Goal: Information Seeking & Learning: Learn about a topic

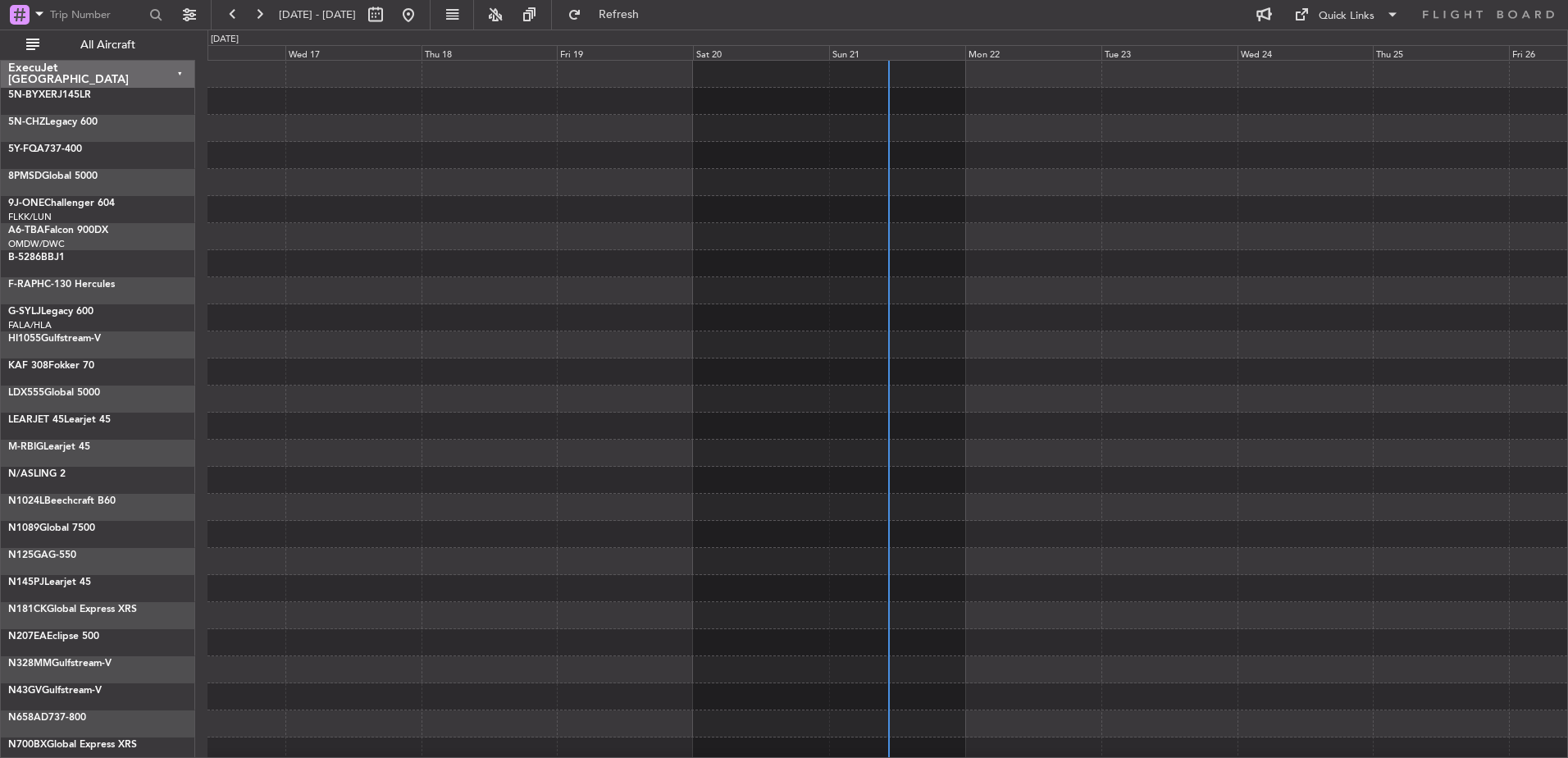
click at [181, 73] on div "ExecuJet [GEOGRAPHIC_DATA]" at bounding box center [97, 74] width 194 height 27
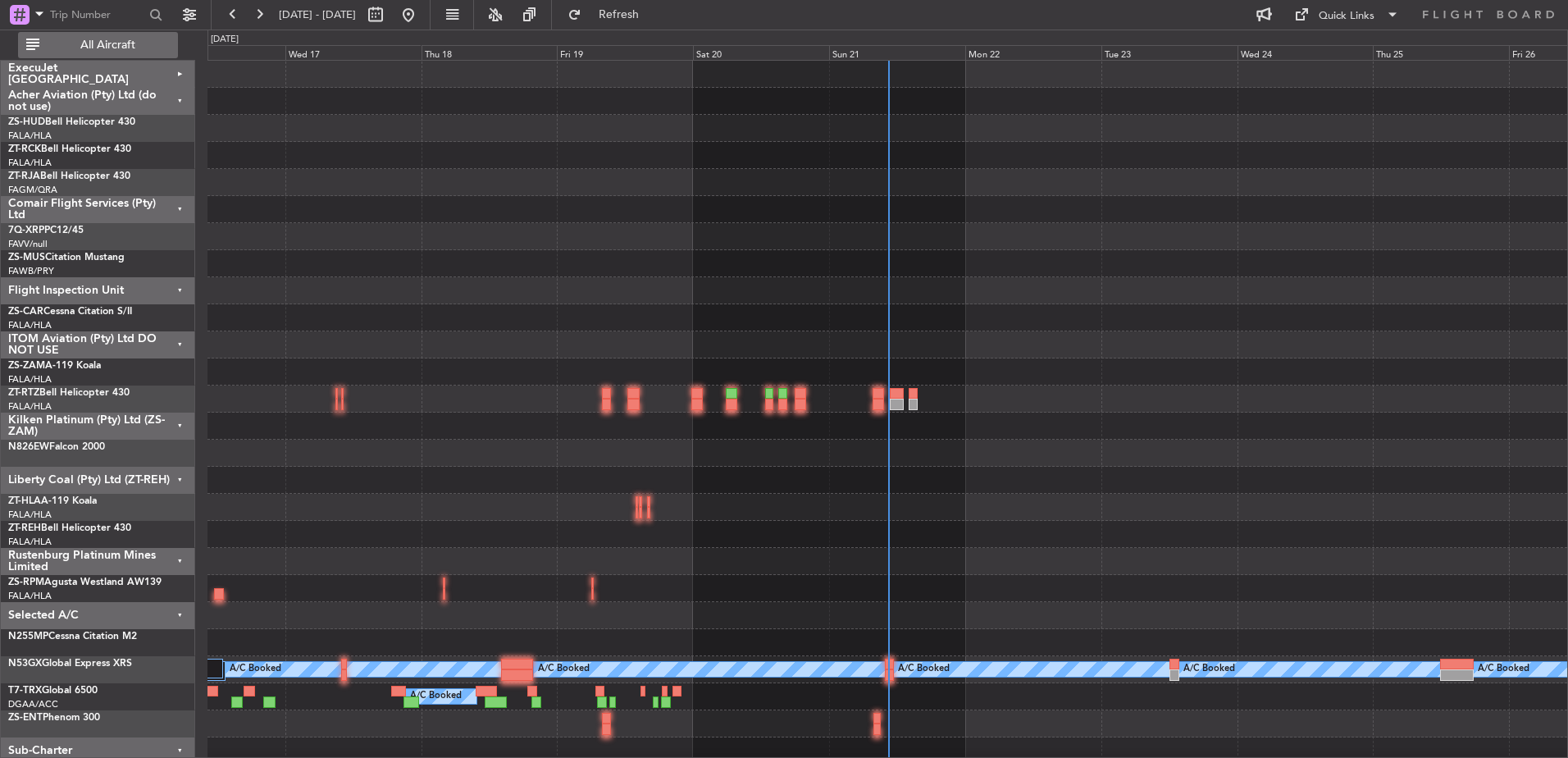
click at [132, 50] on span "All Aircraft" at bounding box center [108, 45] width 131 height 11
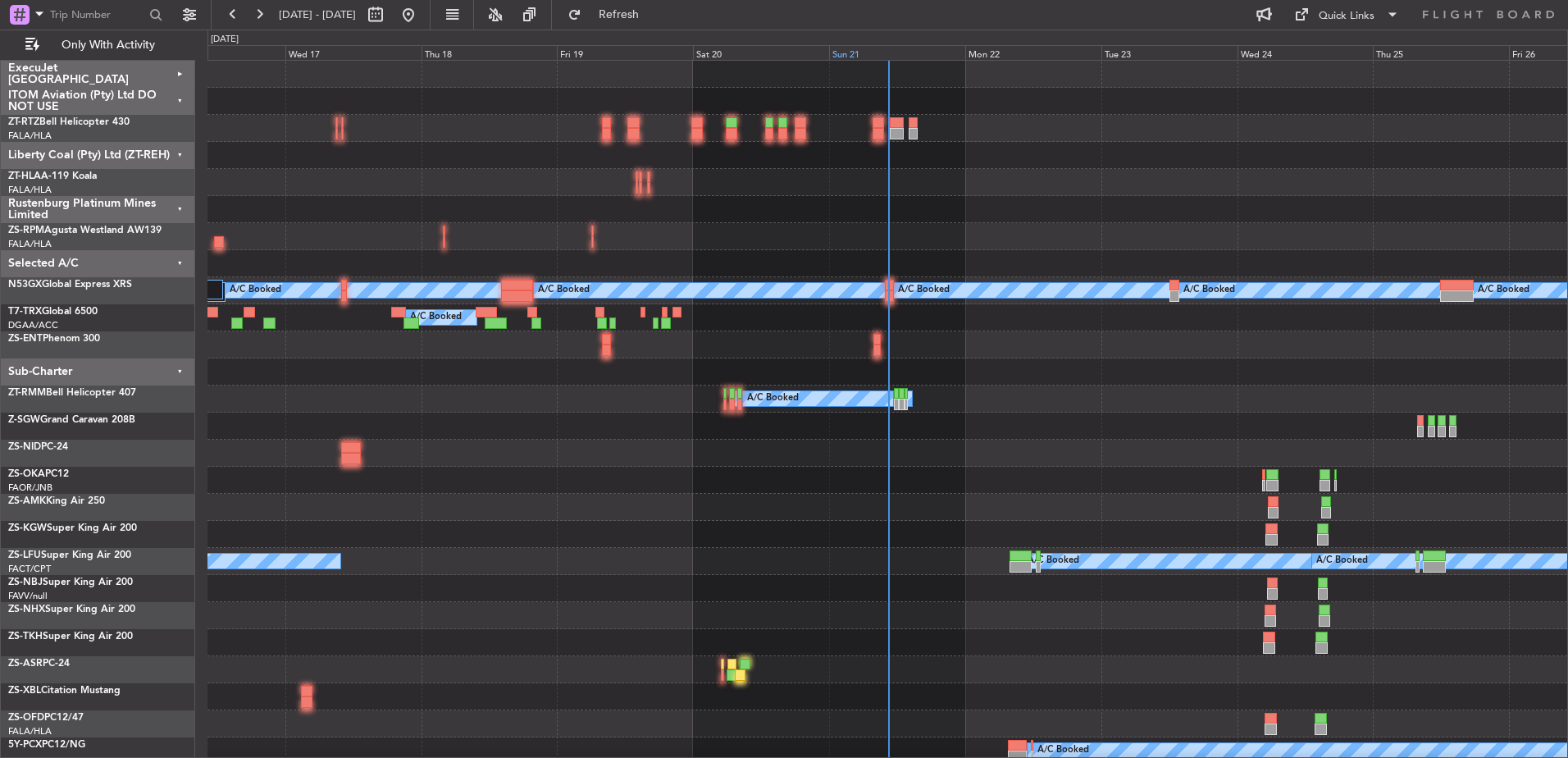
click at [856, 54] on div "Sun 21" at bounding box center [897, 53] width 136 height 15
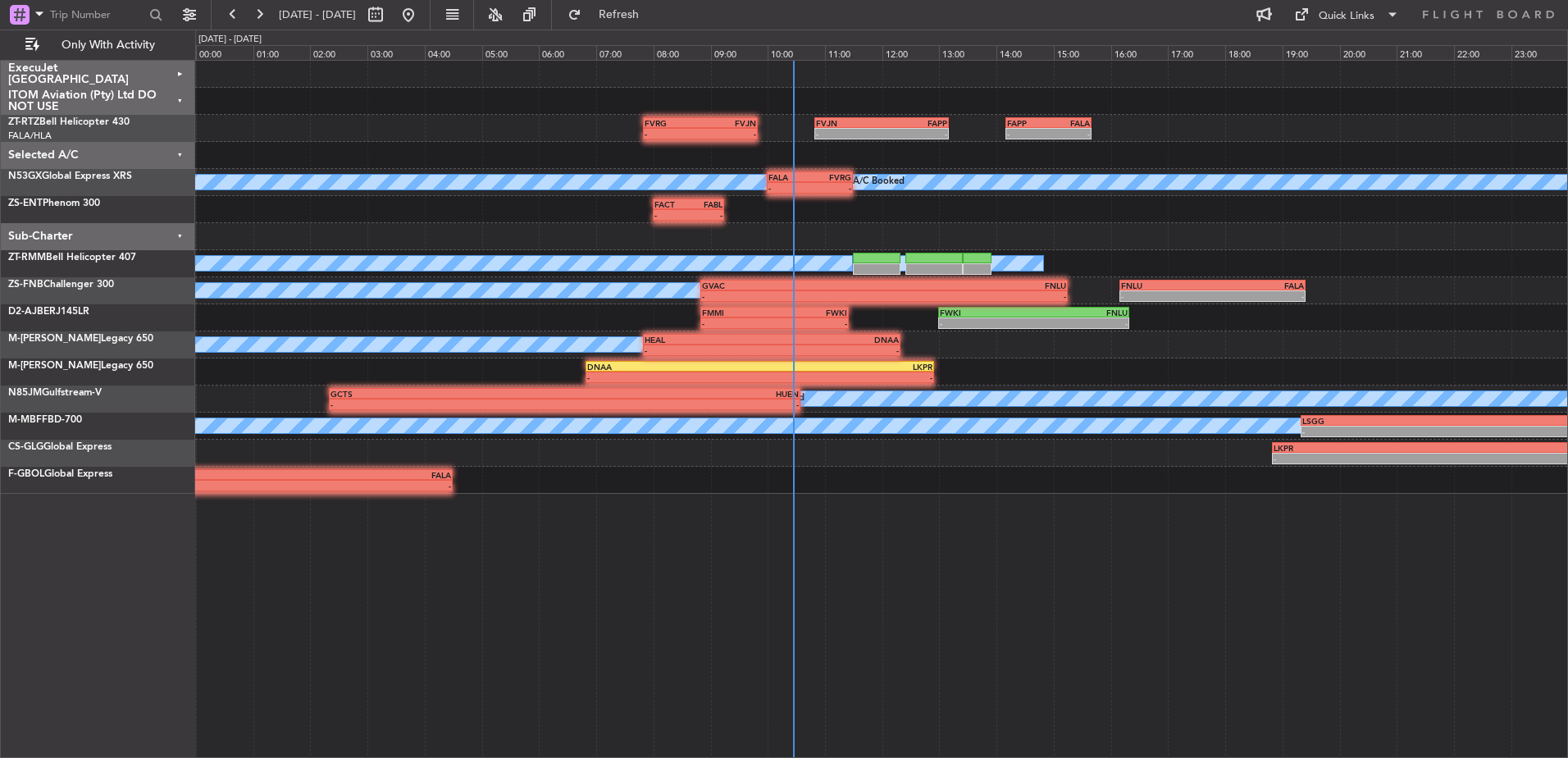
click at [180, 73] on div "ExecuJet [GEOGRAPHIC_DATA]" at bounding box center [97, 74] width 194 height 27
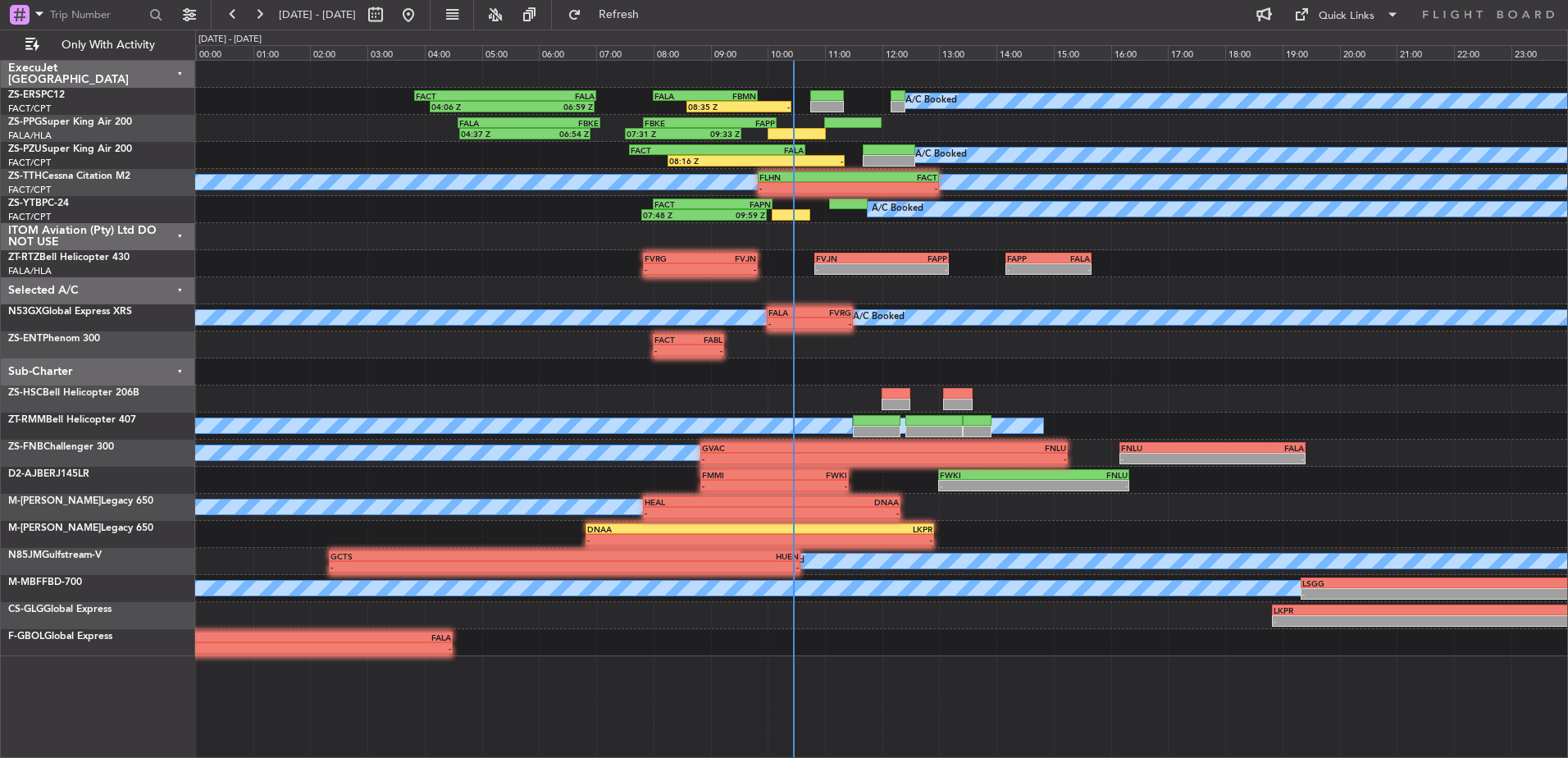
click at [181, 234] on div "ITOM Aviation (Pty) Ltd DO NOT USE" at bounding box center [97, 237] width 194 height 27
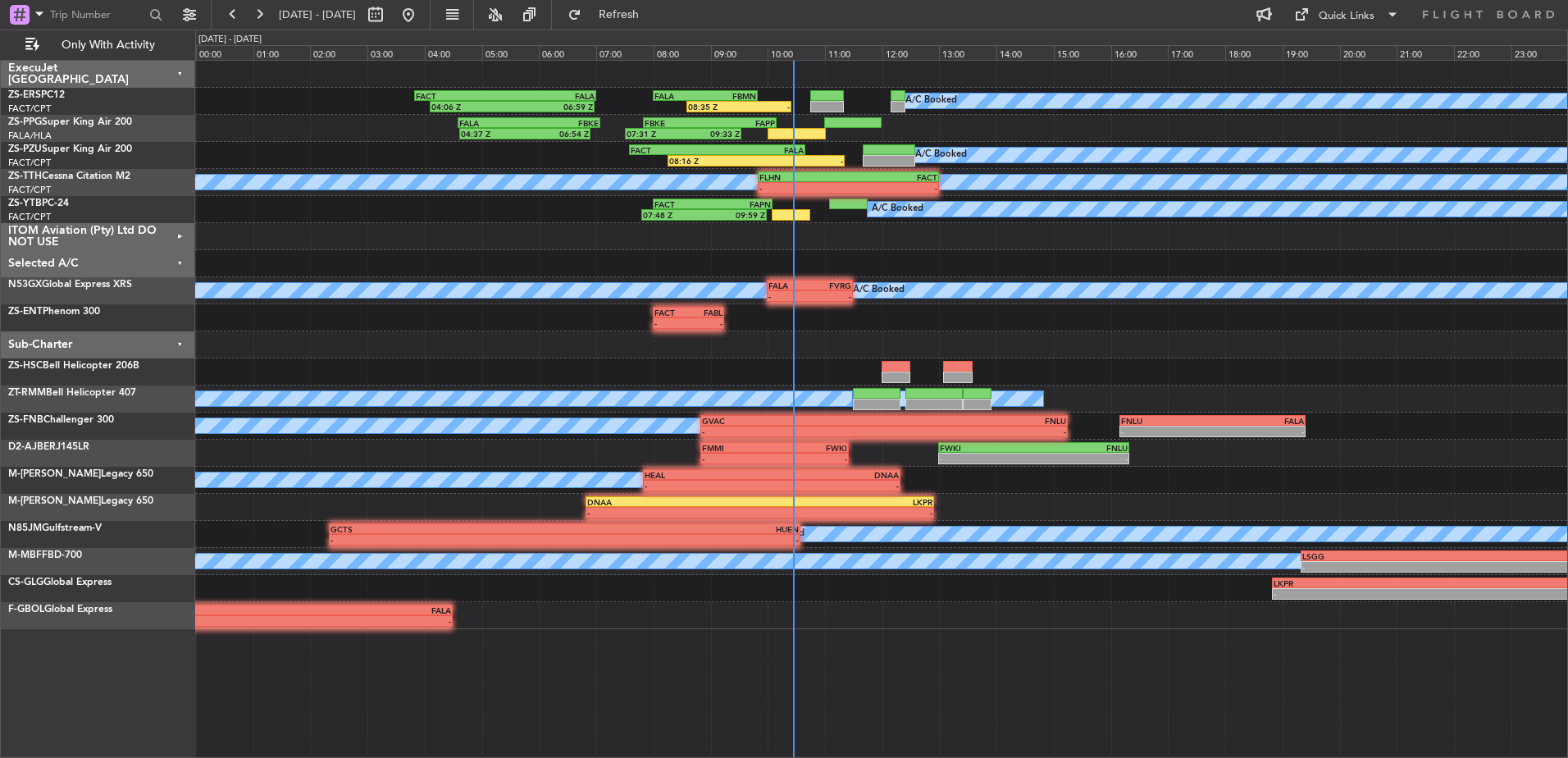
click at [177, 260] on div "Selected A/C" at bounding box center [97, 263] width 194 height 27
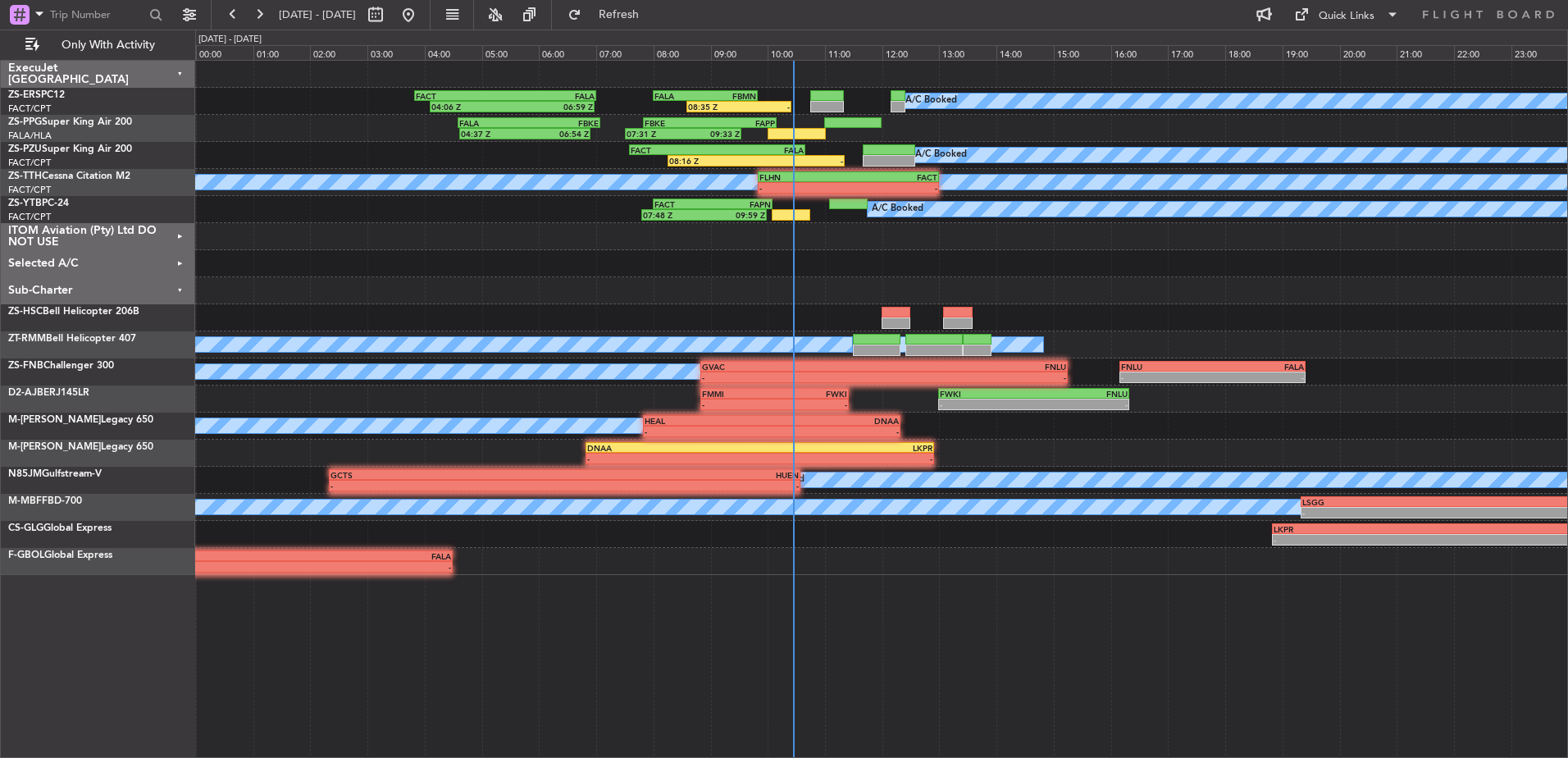
click at [182, 291] on div "Sub-Charter" at bounding box center [97, 291] width 194 height 27
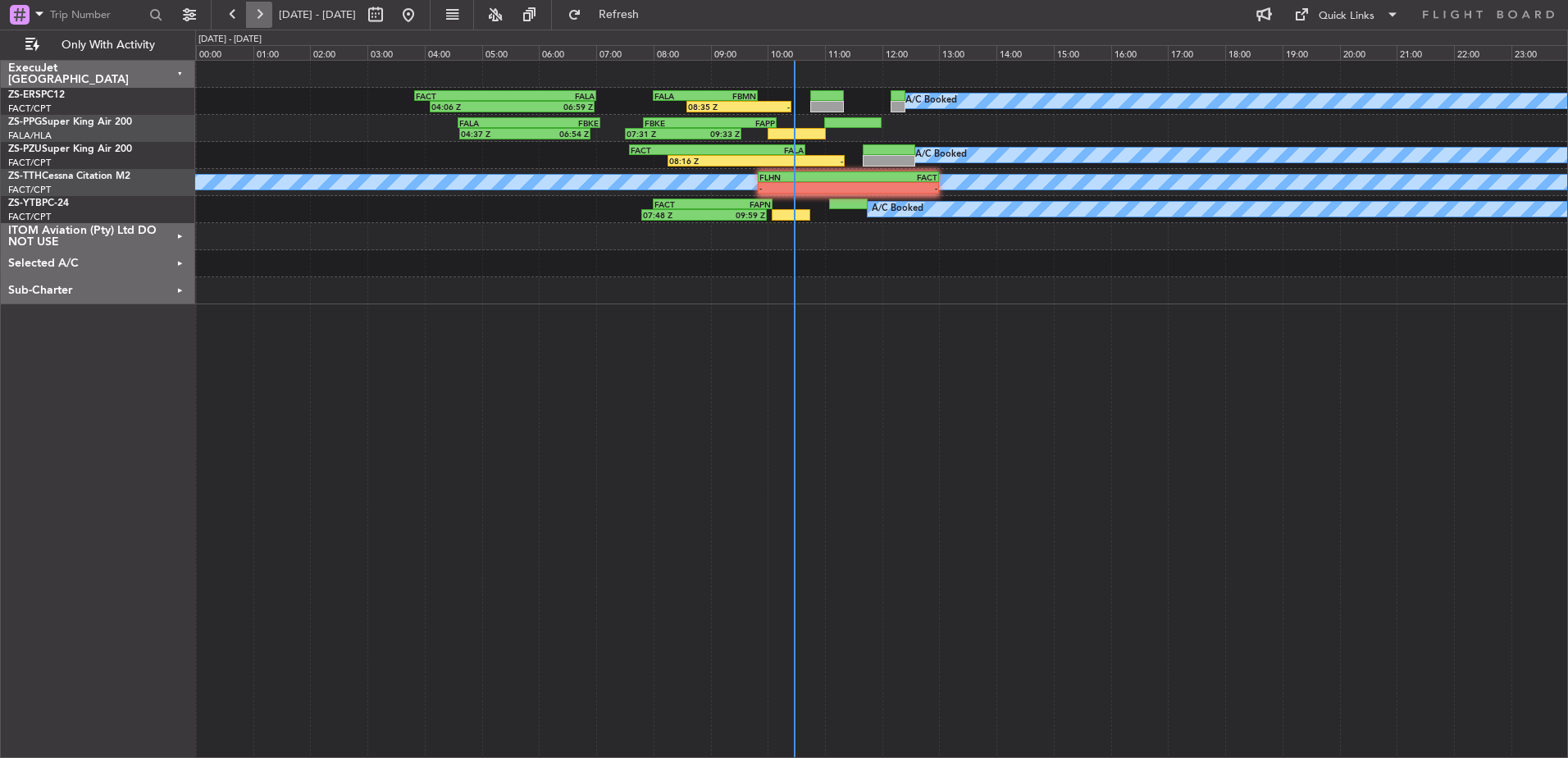
click at [262, 9] on button at bounding box center [259, 15] width 26 height 26
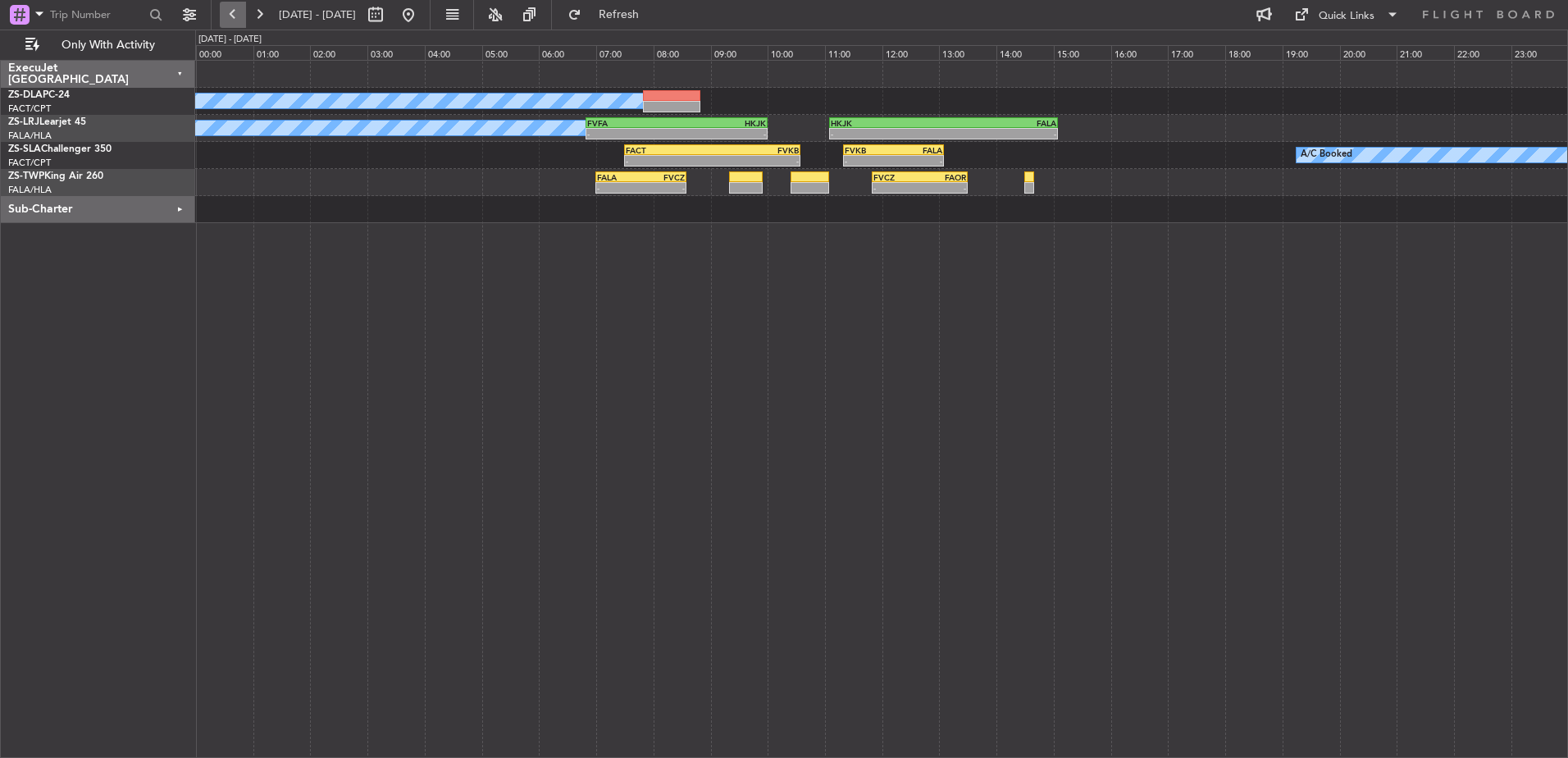
click at [235, 12] on button at bounding box center [233, 15] width 26 height 26
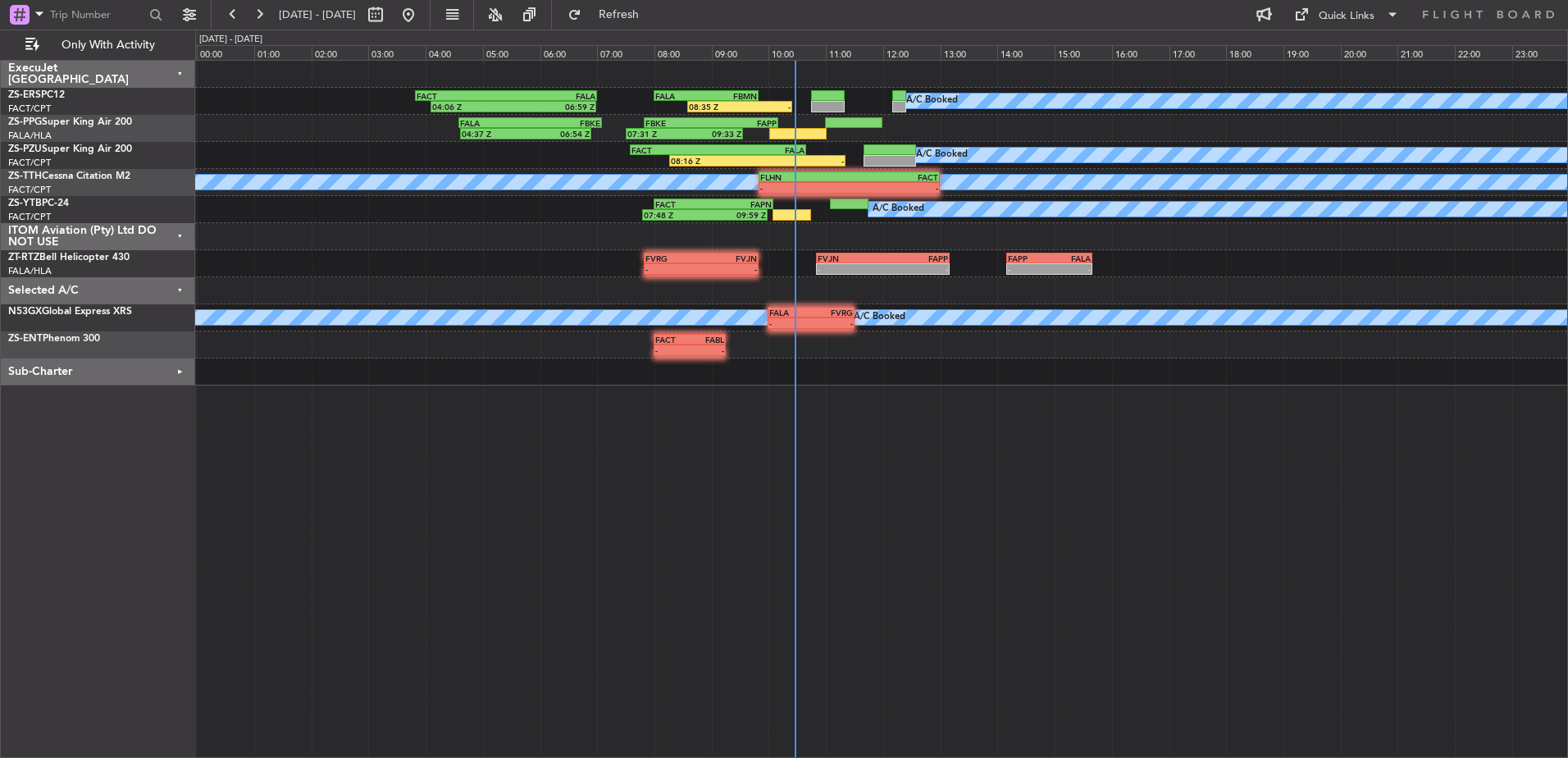
click at [183, 288] on div "Selected A/C" at bounding box center [97, 291] width 194 height 27
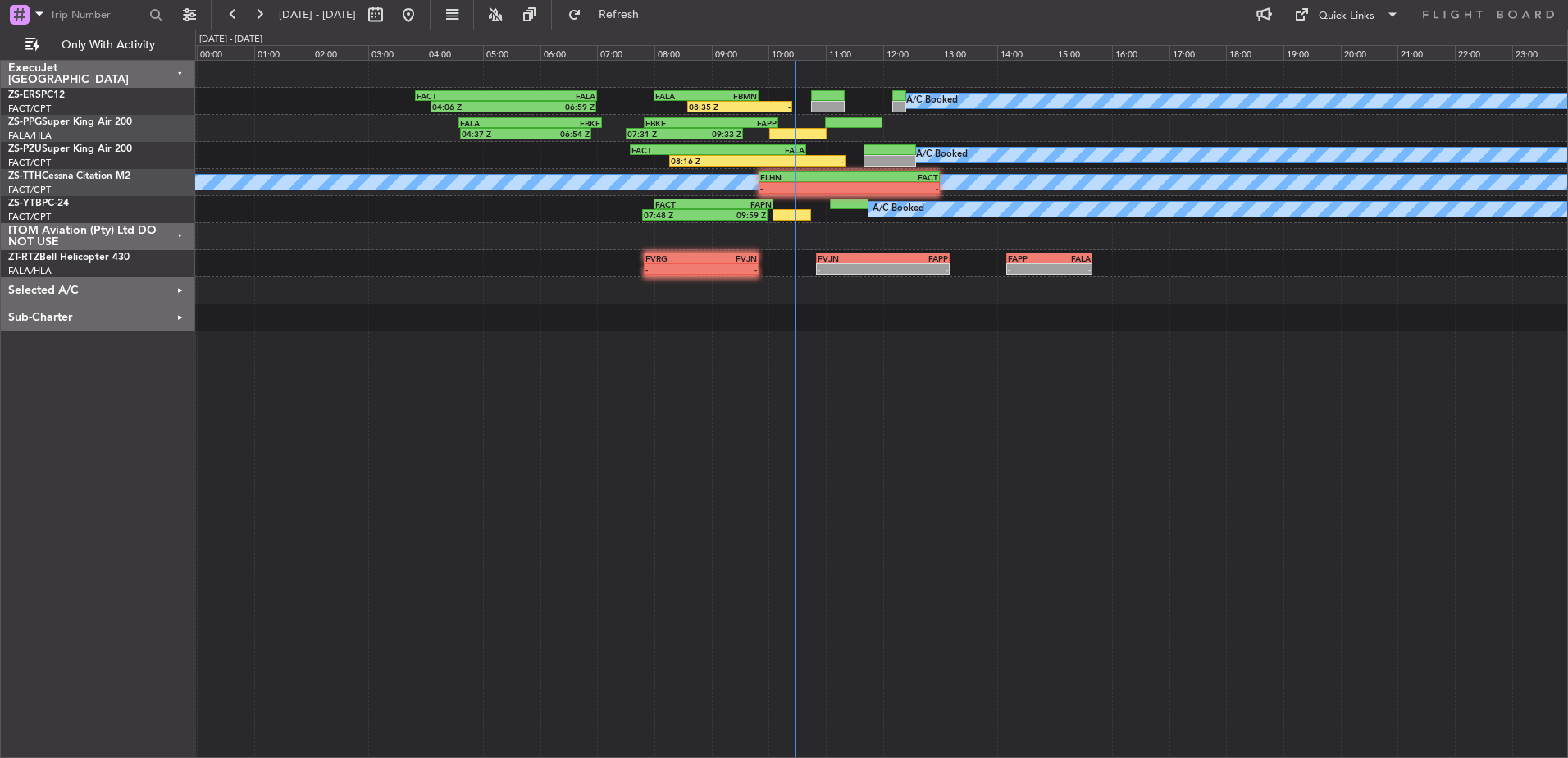
click at [179, 235] on div "ITOM Aviation (Pty) Ltd DO NOT USE" at bounding box center [97, 237] width 194 height 27
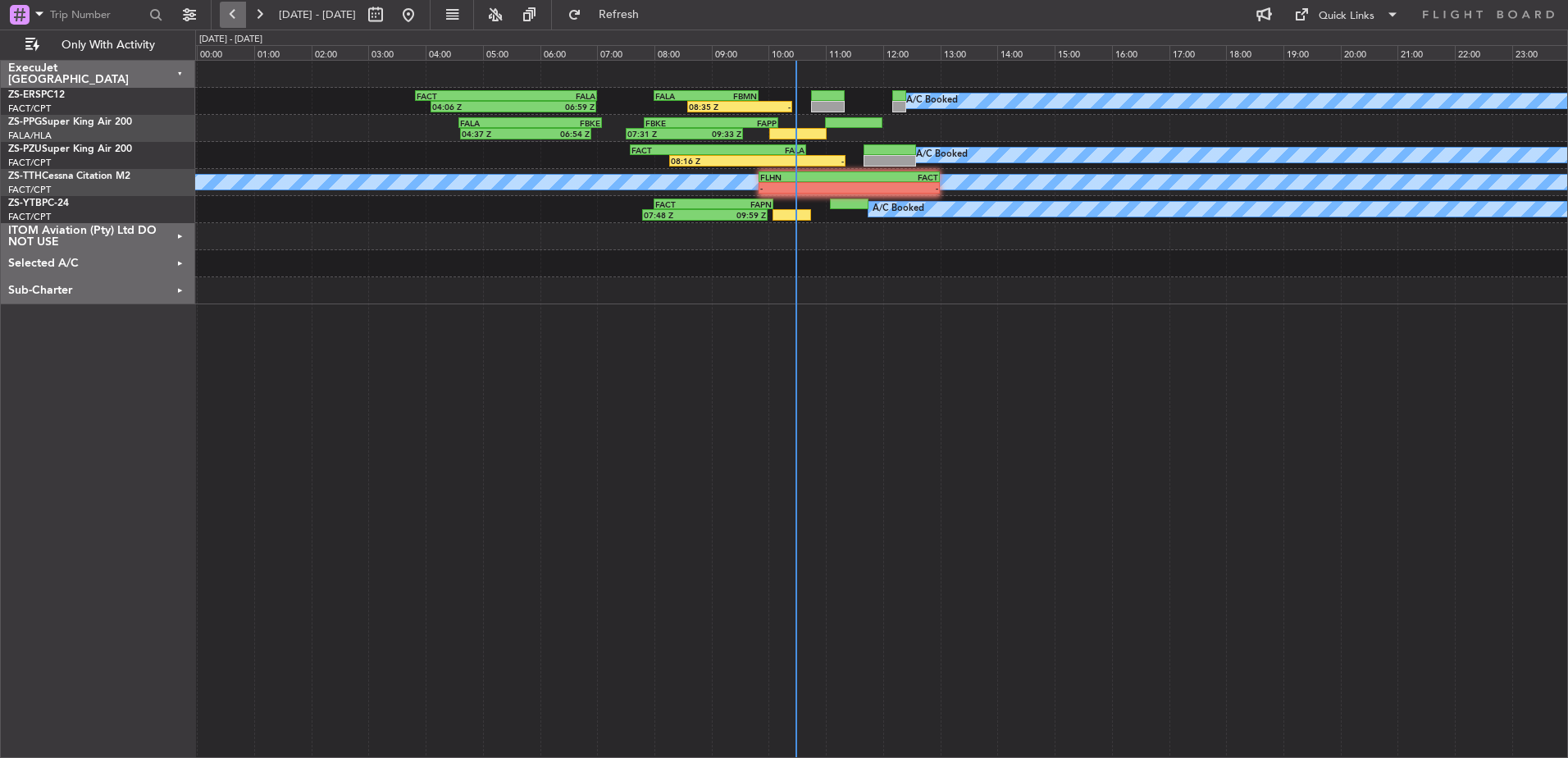
click at [232, 15] on button at bounding box center [233, 15] width 26 height 26
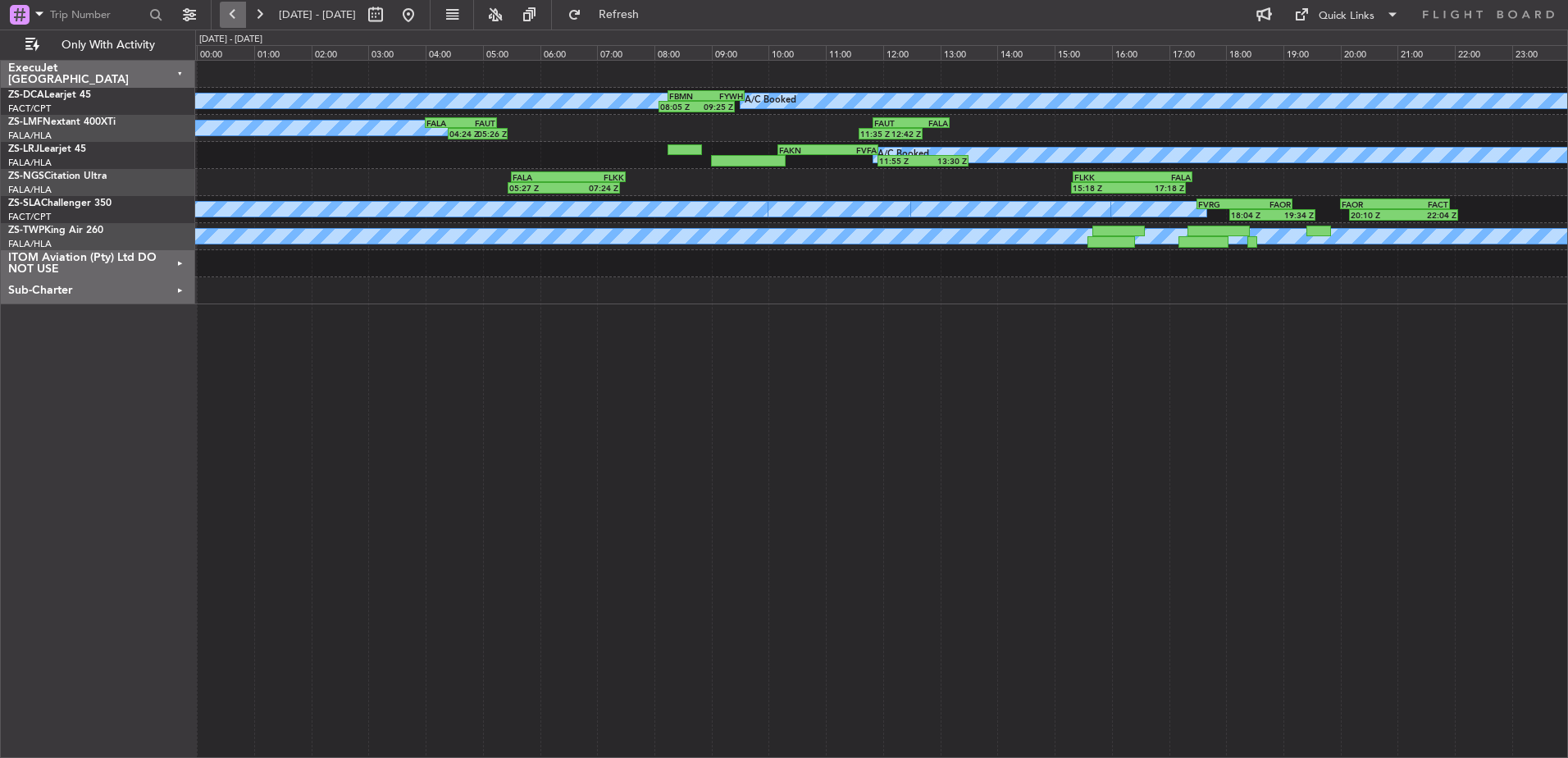
click at [232, 15] on button at bounding box center [233, 15] width 26 height 26
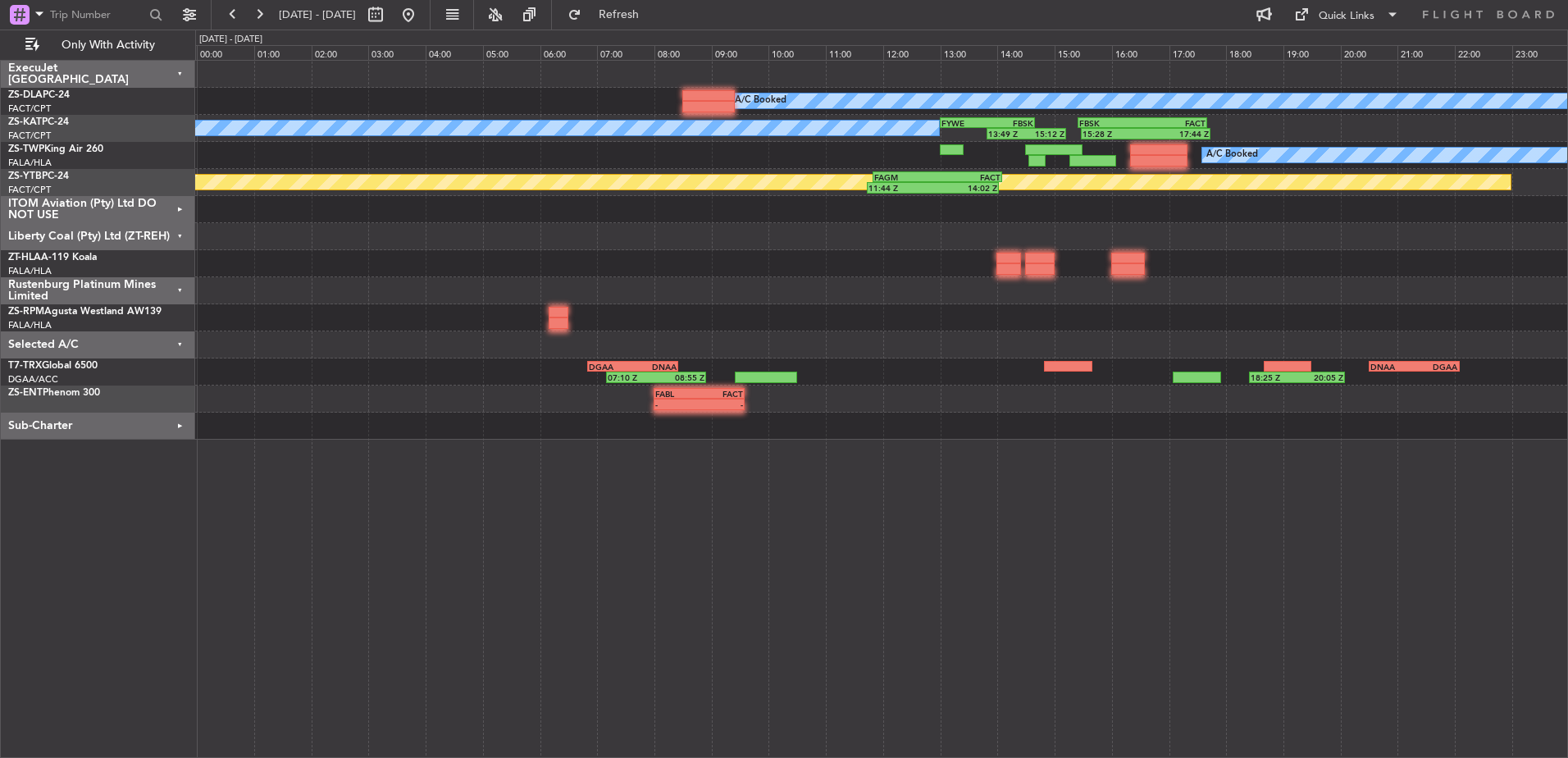
click at [182, 232] on div "Liberty Coal (Pty) Ltd (ZT-REH)" at bounding box center [97, 237] width 194 height 27
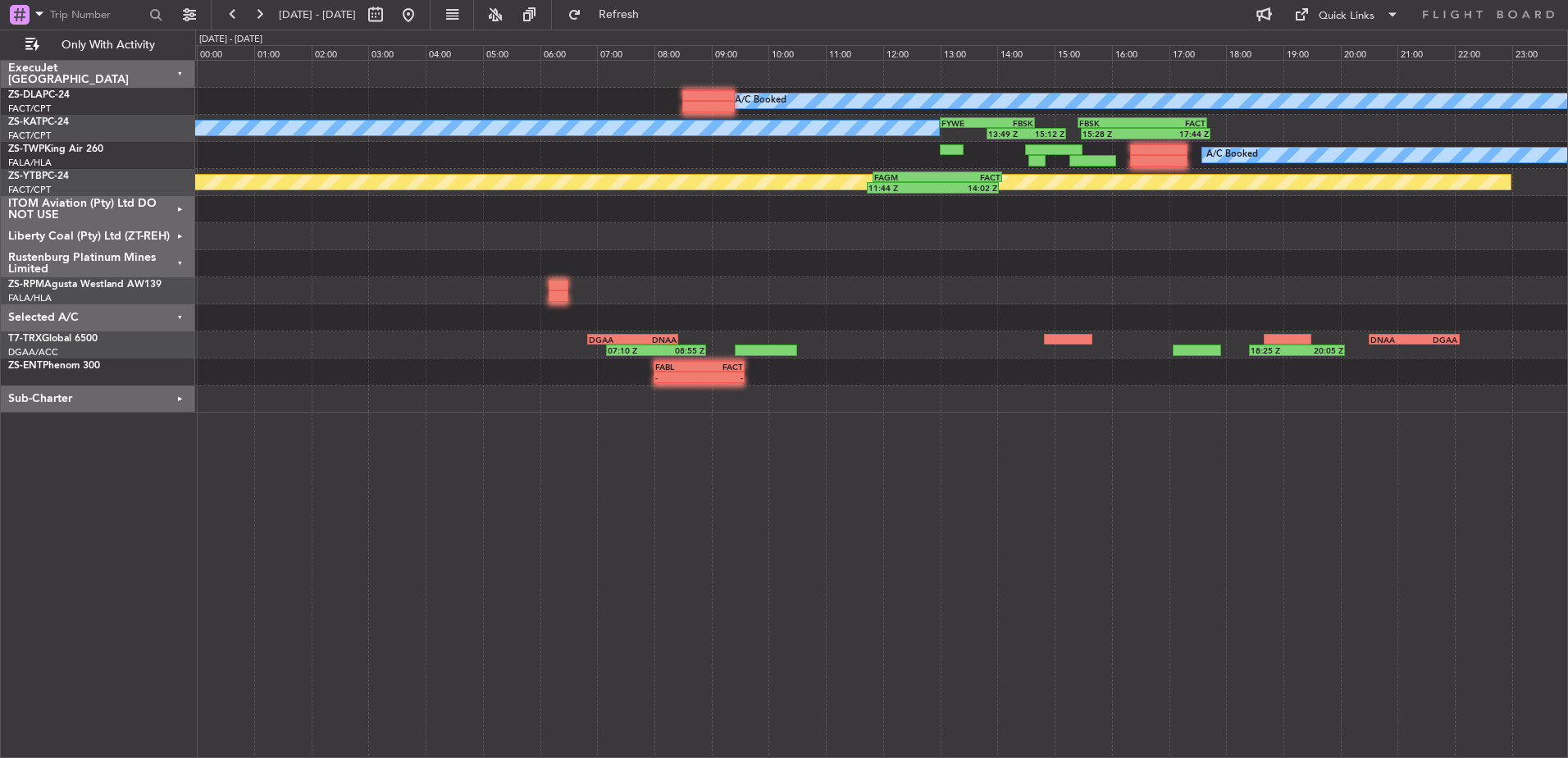
click at [183, 261] on div "Rustenburg Platinum Mines Limited" at bounding box center [97, 263] width 194 height 27
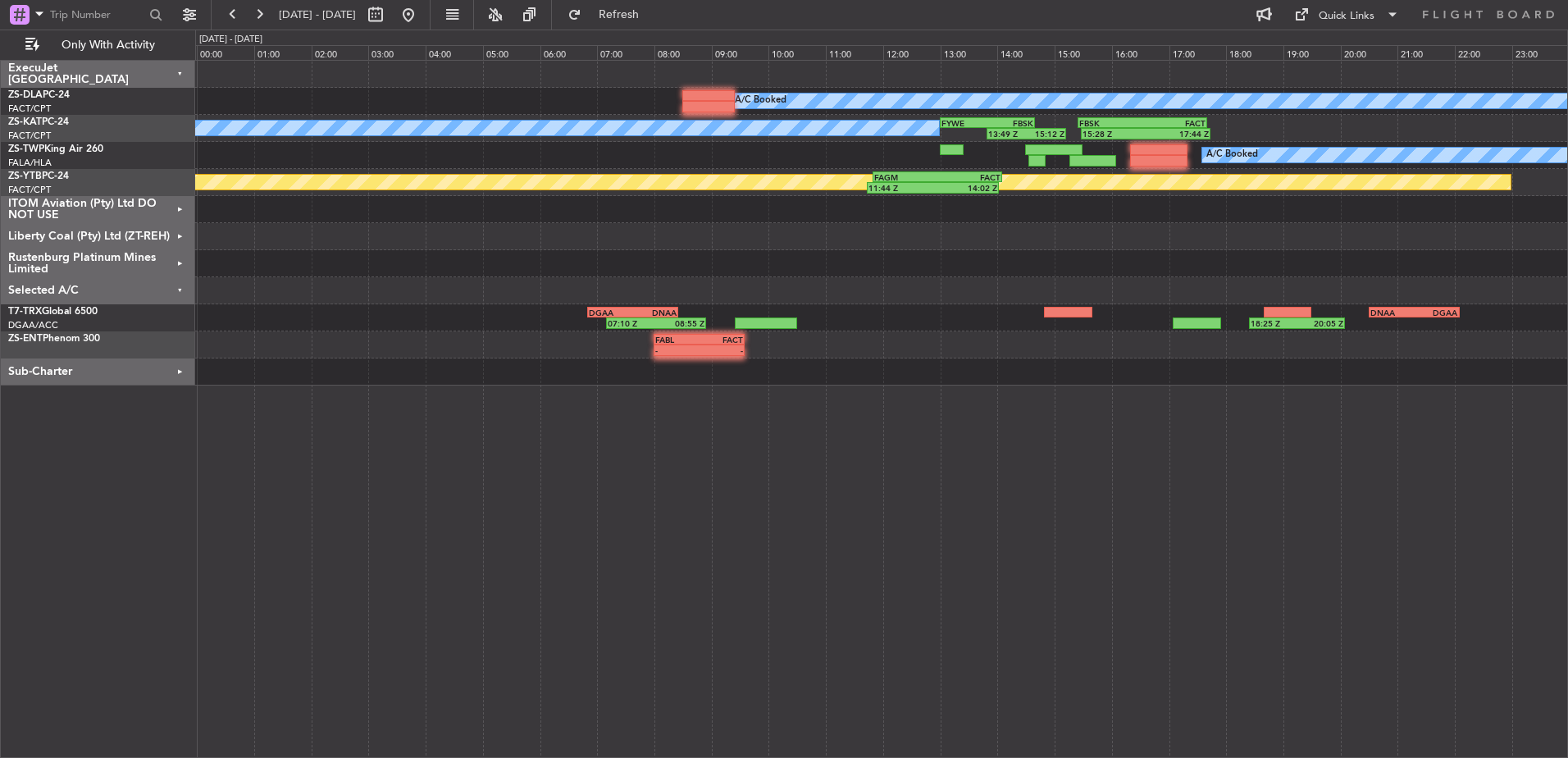
click at [179, 287] on div "Selected A/C" at bounding box center [97, 291] width 194 height 27
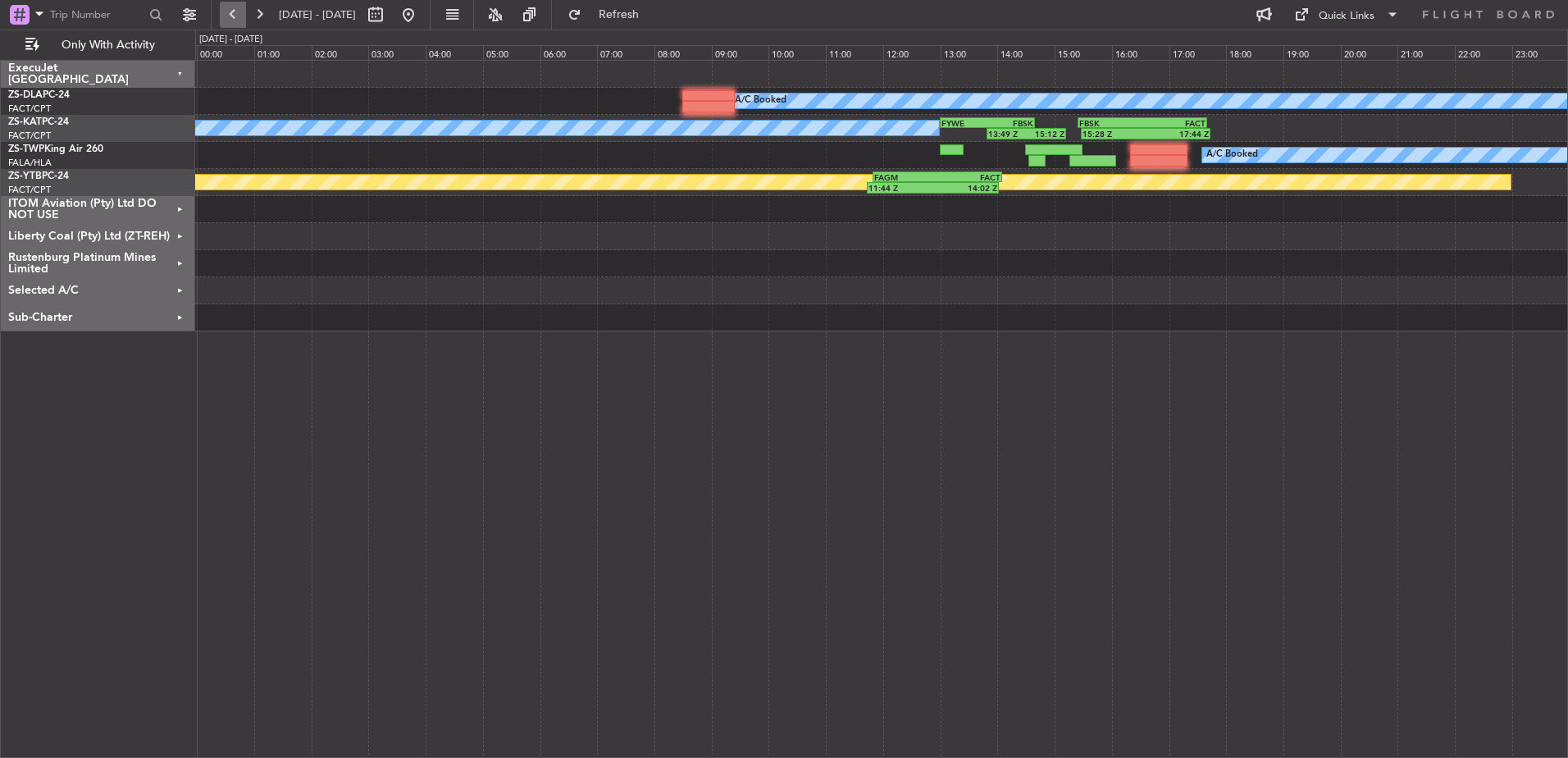
click at [232, 14] on button at bounding box center [233, 15] width 26 height 26
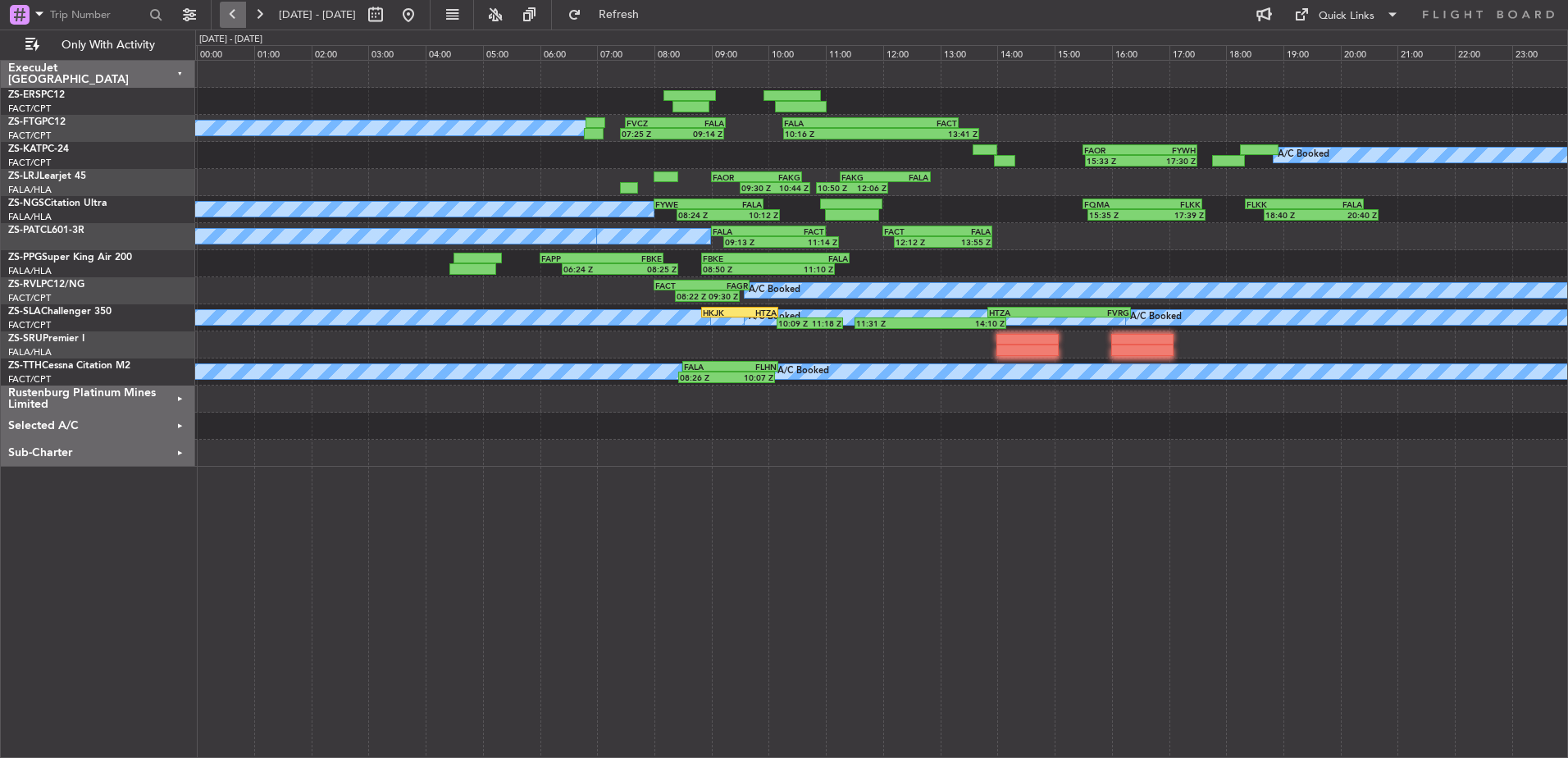
click at [233, 15] on button at bounding box center [233, 15] width 26 height 26
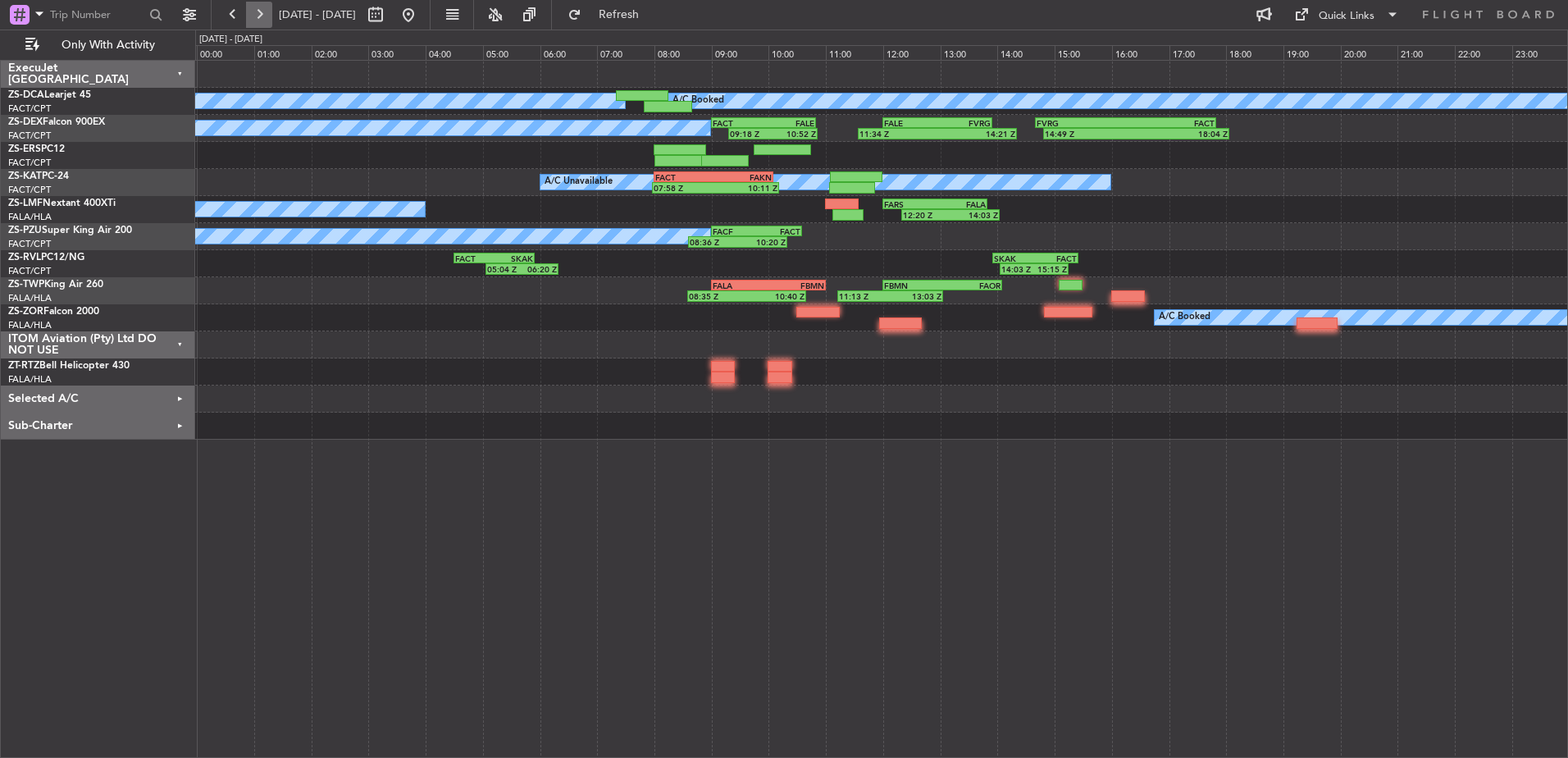
click at [266, 11] on button at bounding box center [259, 15] width 26 height 26
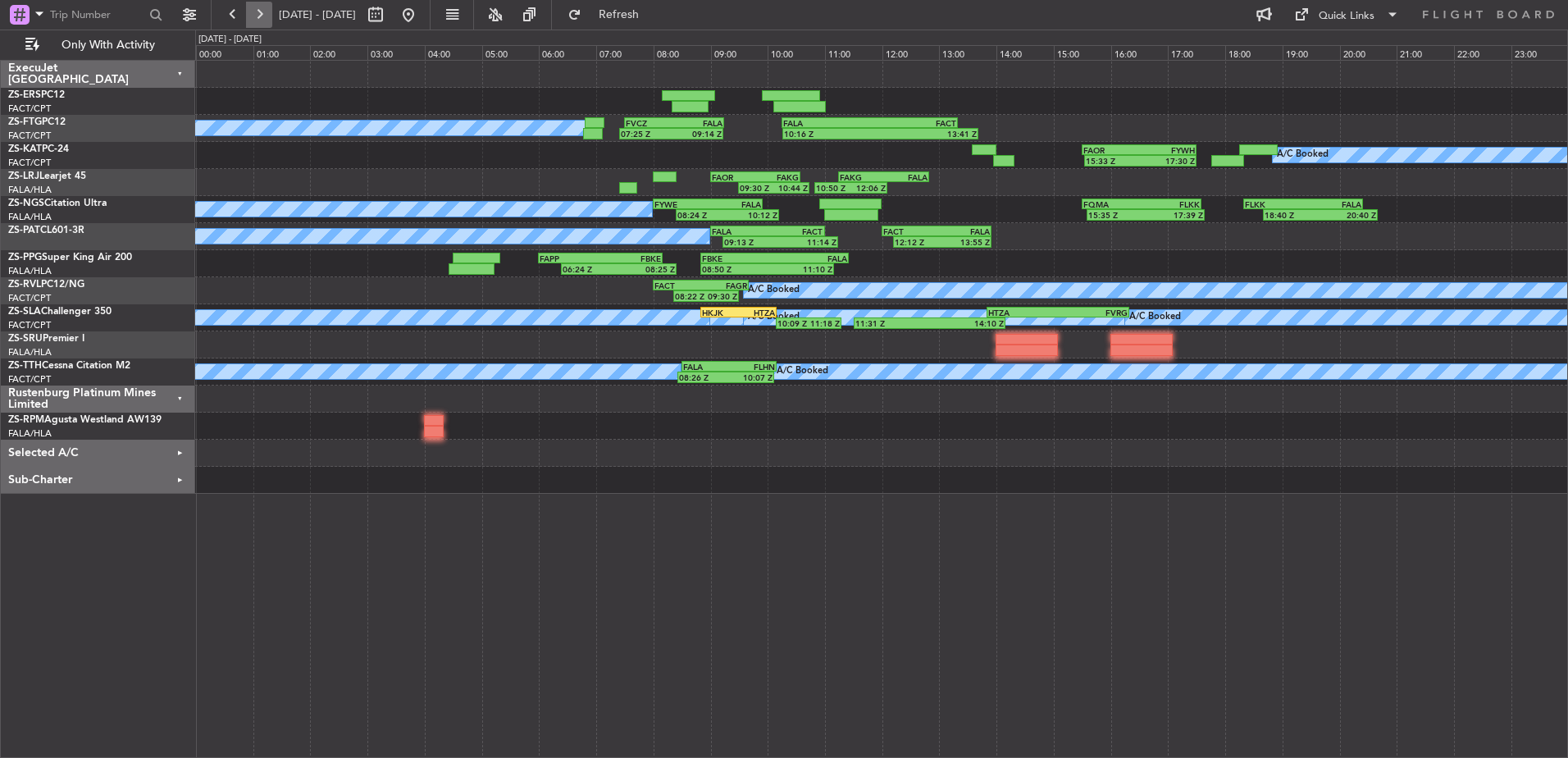
click at [263, 13] on button at bounding box center [259, 15] width 26 height 26
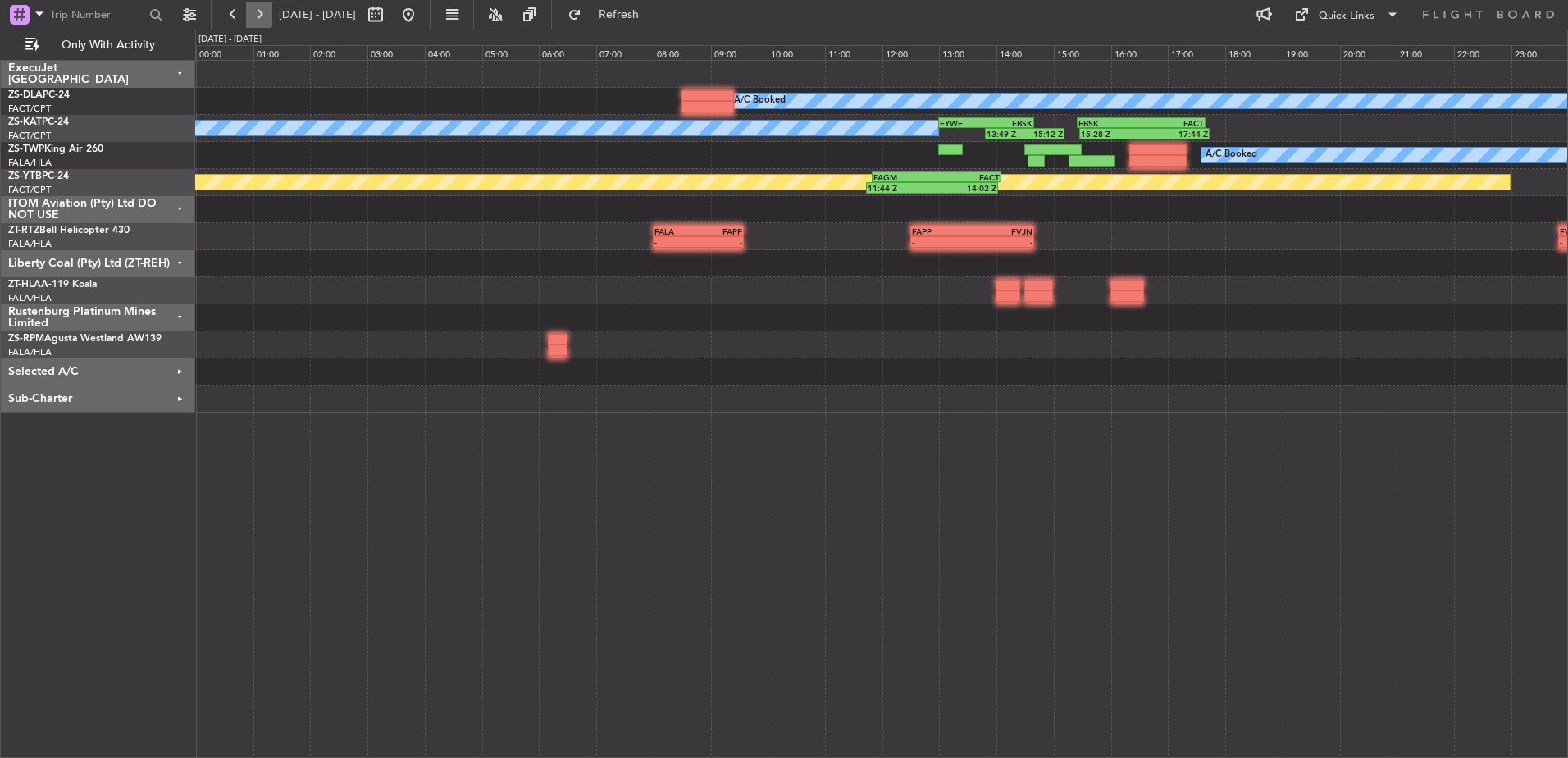
click at [255, 17] on button at bounding box center [259, 15] width 26 height 26
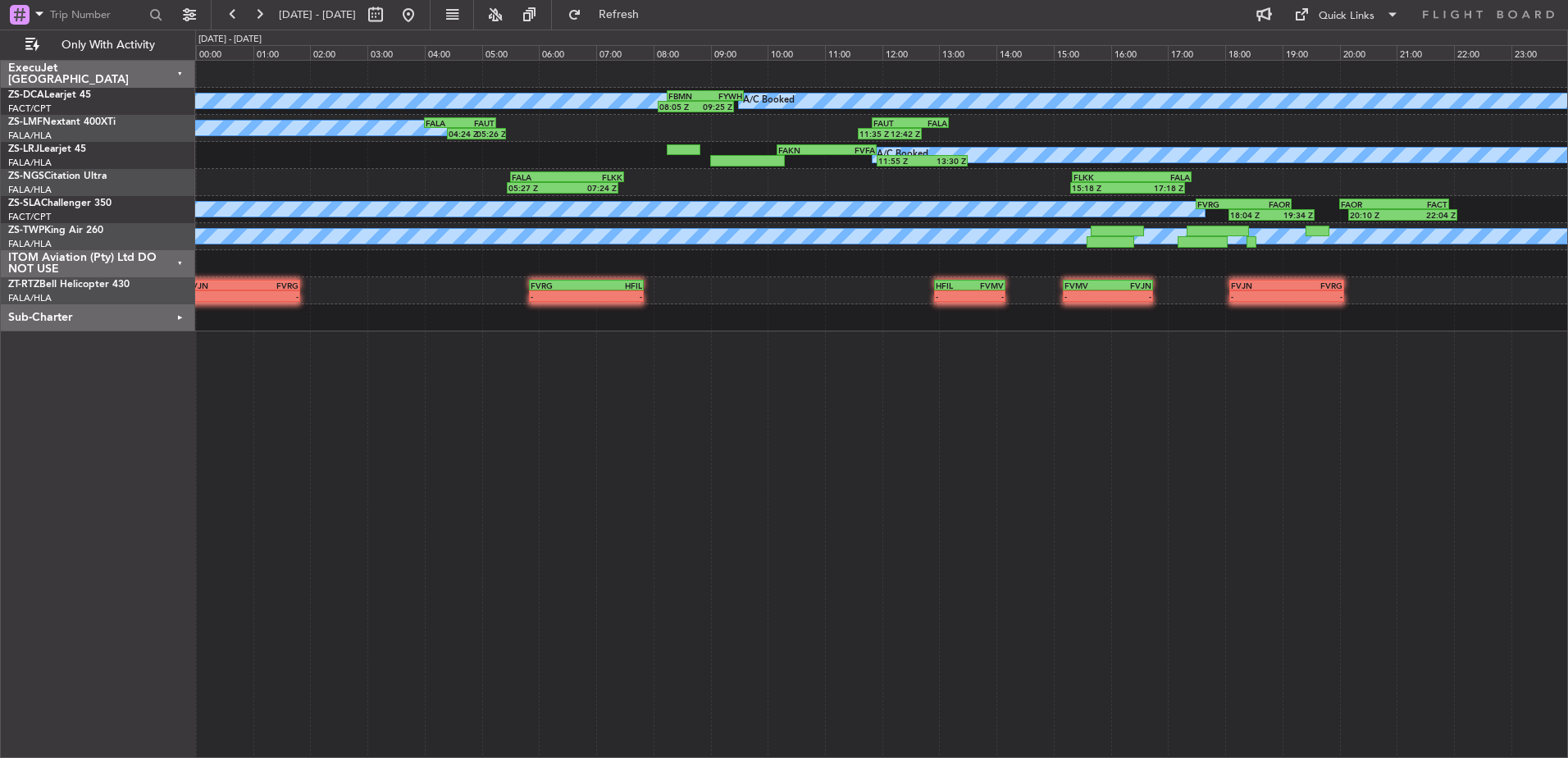
click at [182, 260] on div "ITOM Aviation (Pty) Ltd DO NOT USE" at bounding box center [97, 263] width 194 height 27
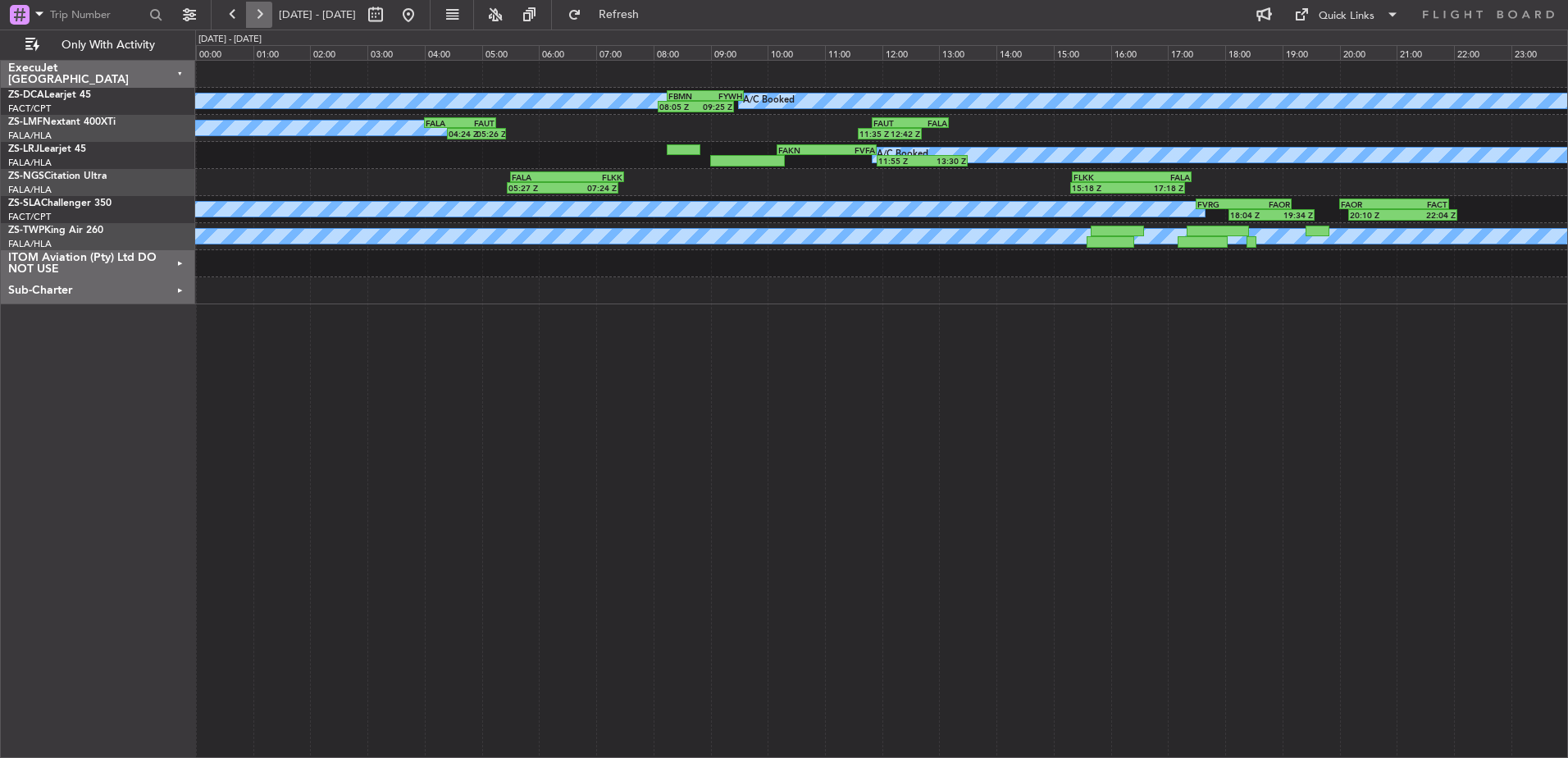
click at [262, 15] on button at bounding box center [259, 15] width 26 height 26
